Goal: Check status: Check status

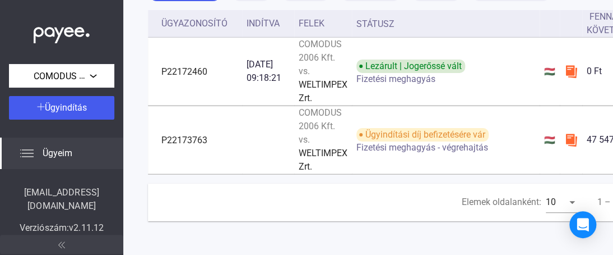
scroll to position [104, 0]
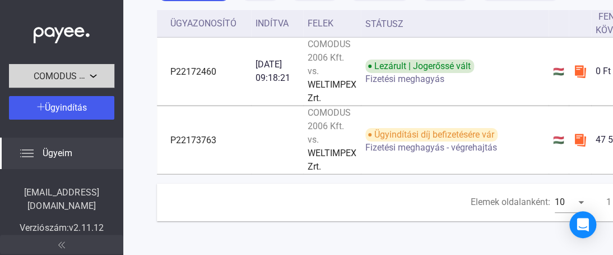
click at [86, 72] on font "COMODUS 2006 Kft." at bounding box center [75, 75] width 82 height 11
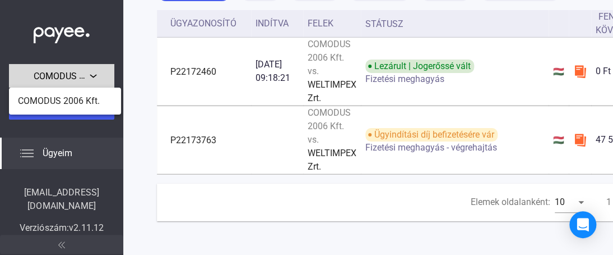
click at [86, 72] on div at bounding box center [306, 127] width 613 height 255
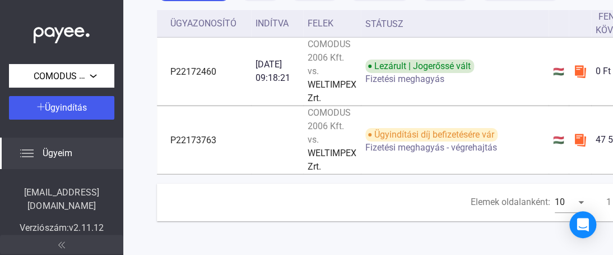
click at [45, 155] on font "Ügyeim" at bounding box center [58, 152] width 30 height 11
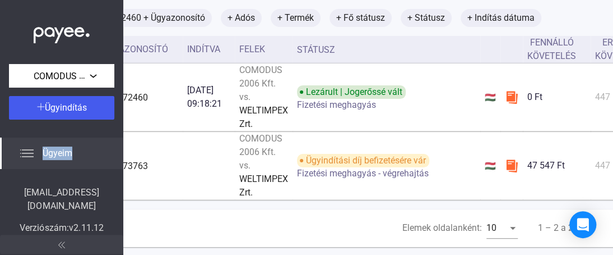
scroll to position [69, 74]
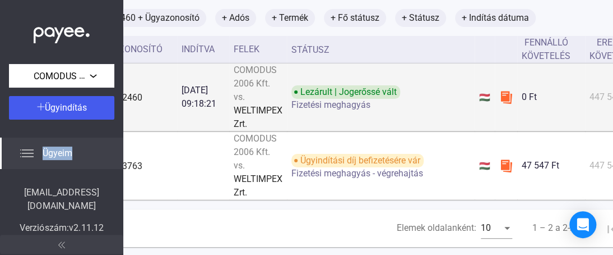
click at [507, 96] on img at bounding box center [506, 96] width 13 height 13
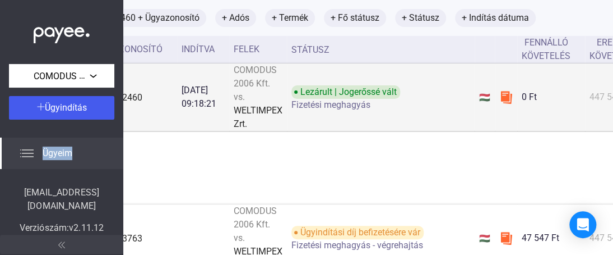
click at [507, 96] on img at bounding box center [506, 96] width 13 height 13
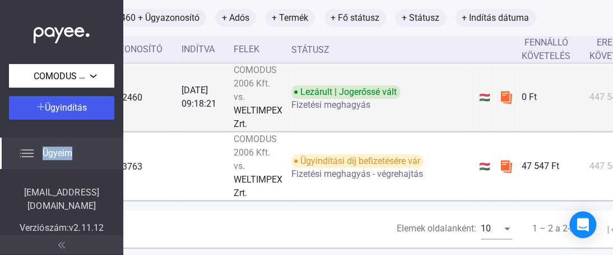
click at [507, 96] on img at bounding box center [506, 96] width 13 height 13
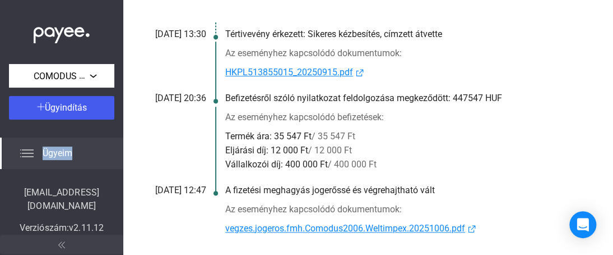
scroll to position [237, 74]
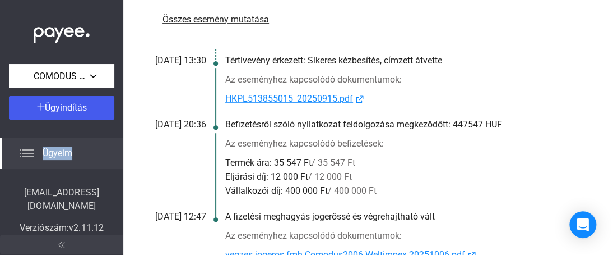
click at [302, 100] on font "HKPL513855015_20250915.pdf" at bounding box center [289, 98] width 128 height 11
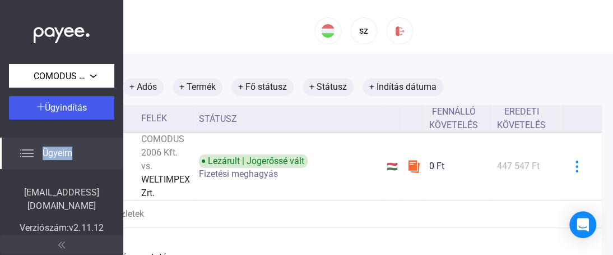
scroll to position [0, 169]
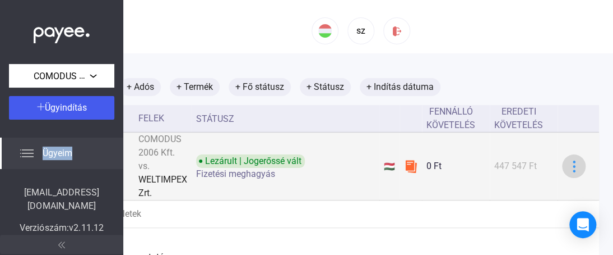
click at [573, 165] on img at bounding box center [575, 166] width 12 height 12
click at [573, 165] on div at bounding box center [306, 127] width 613 height 255
click at [573, 165] on img at bounding box center [575, 166] width 12 height 12
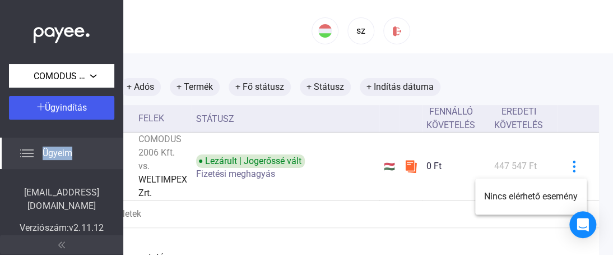
click at [430, 179] on div at bounding box center [306, 127] width 613 height 255
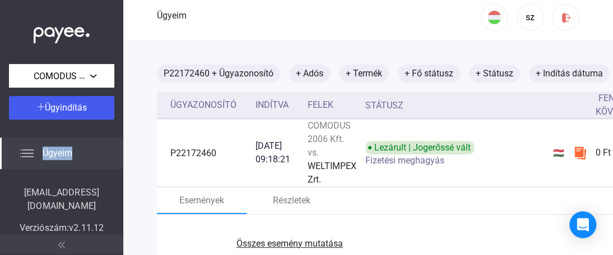
scroll to position [0, 0]
